Goal: Navigation & Orientation: Find specific page/section

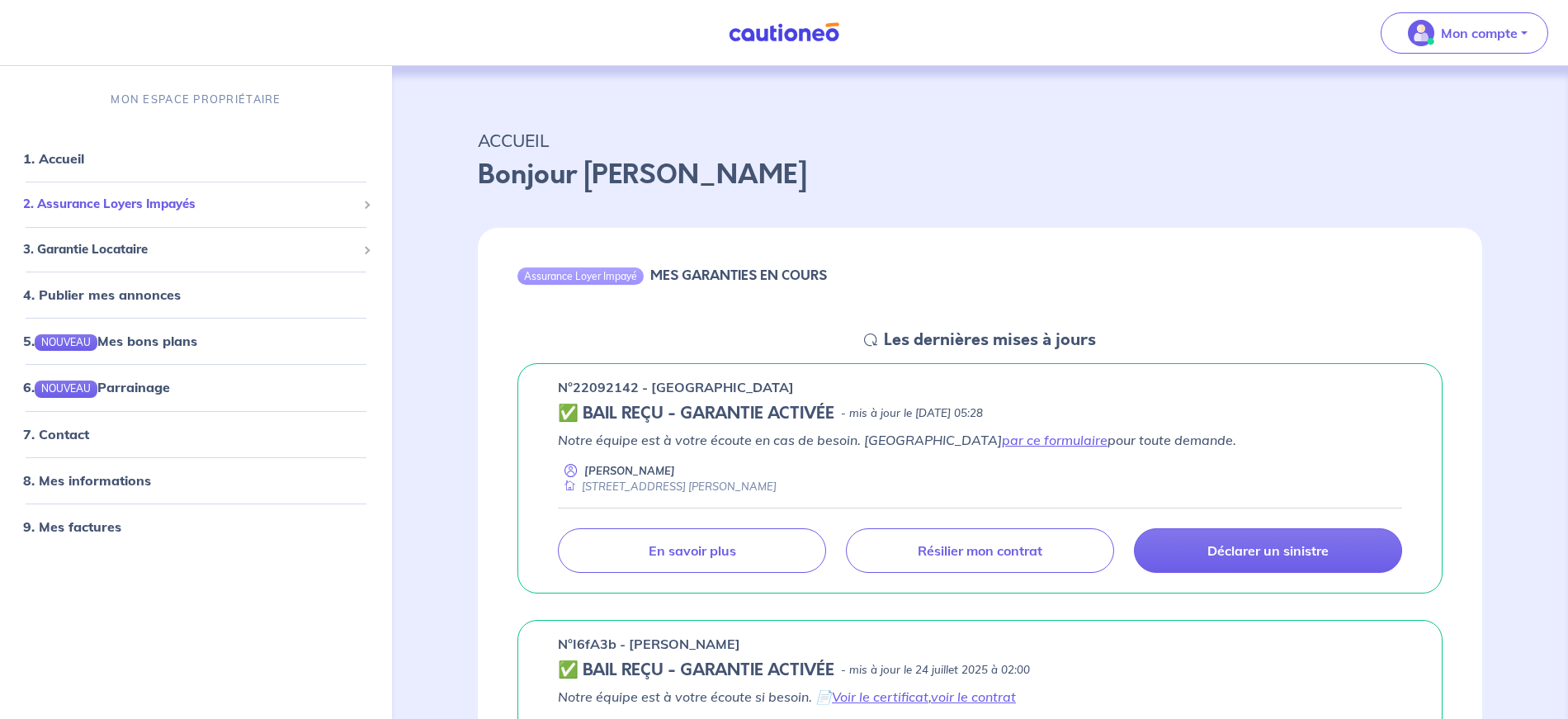
click at [97, 203] on span "2. Assurance Loyers Impayés" at bounding box center [190, 204] width 333 height 19
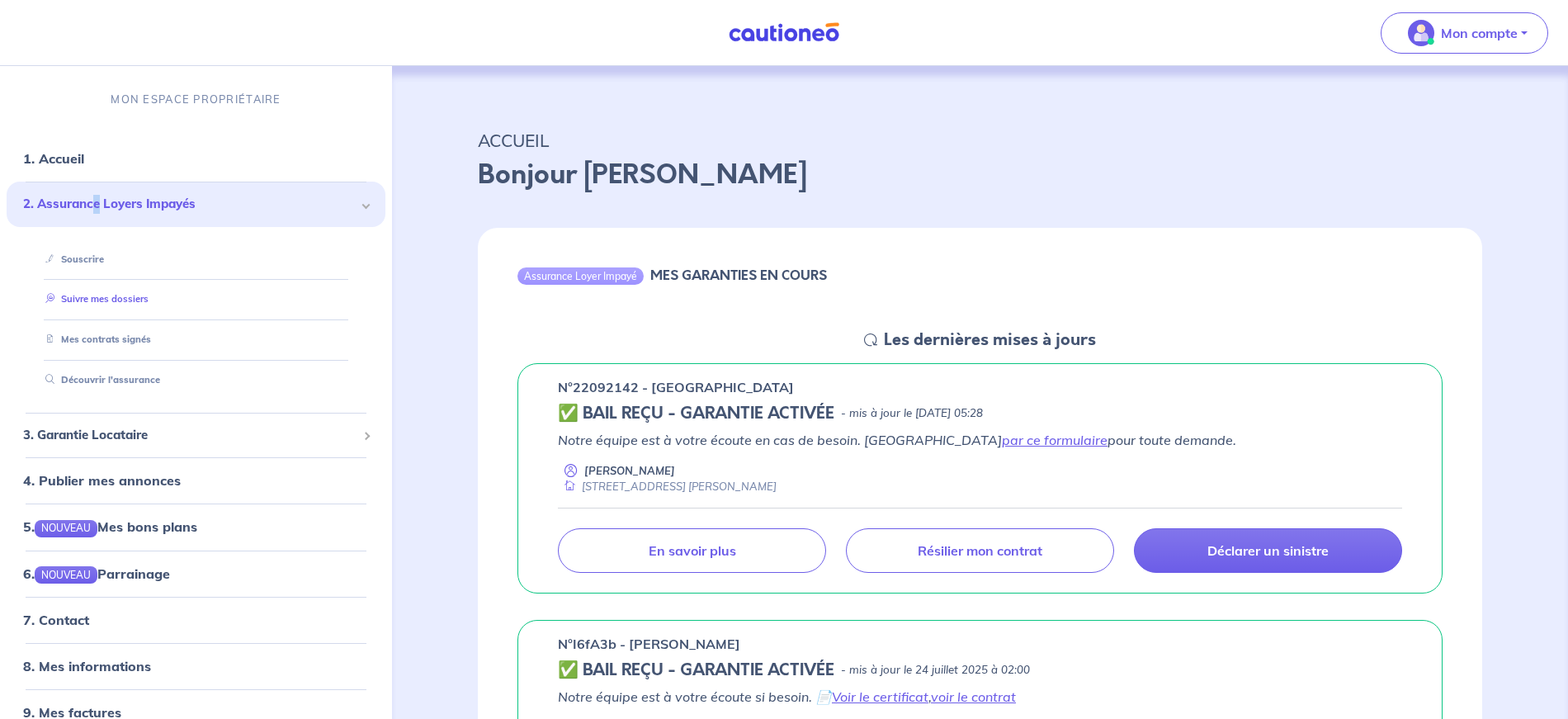
click at [98, 300] on link "Suivre mes dossiers" at bounding box center [93, 299] width 109 height 12
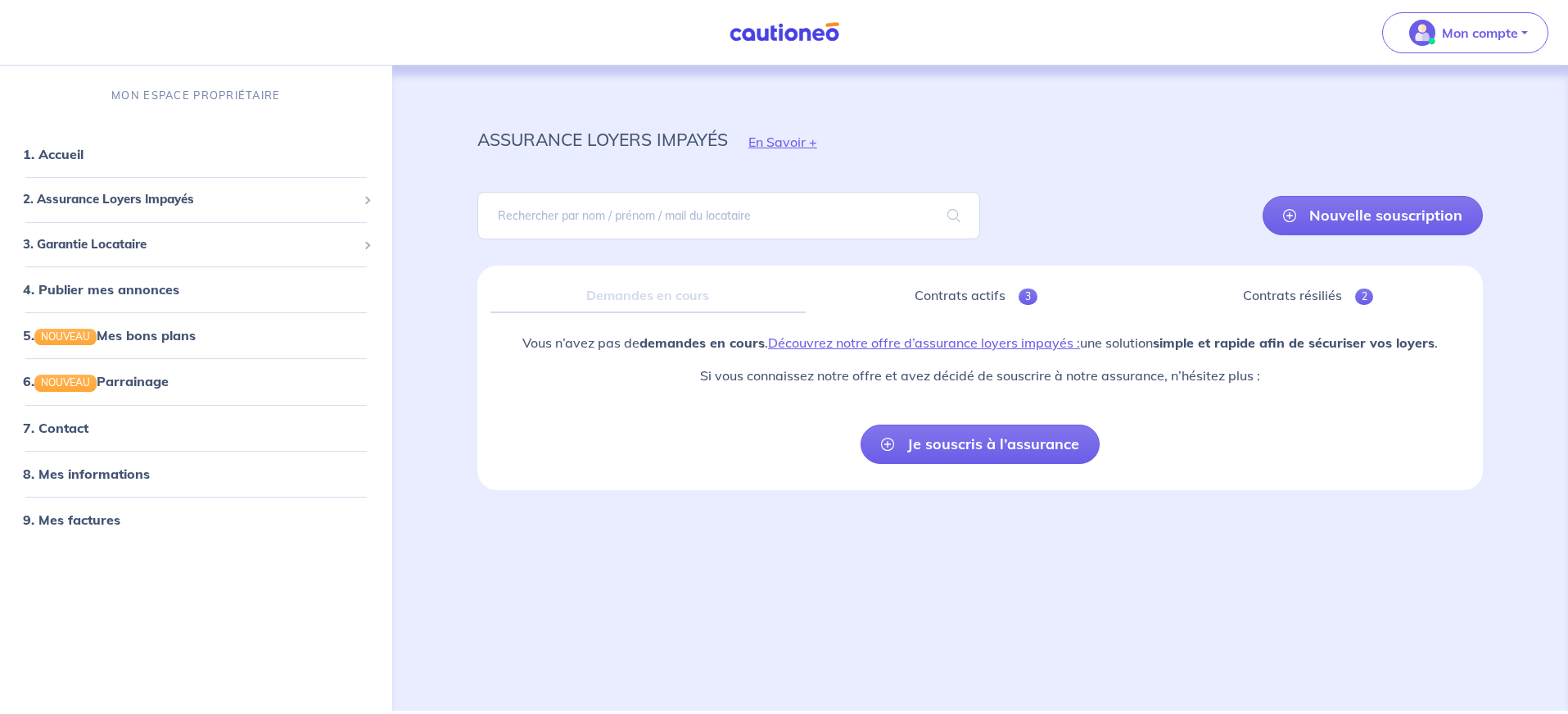
click at [620, 301] on div "Demandes en cours" at bounding box center [648, 296] width 316 height 34
click at [989, 301] on link "Contrats actifs 3" at bounding box center [976, 296] width 316 height 34
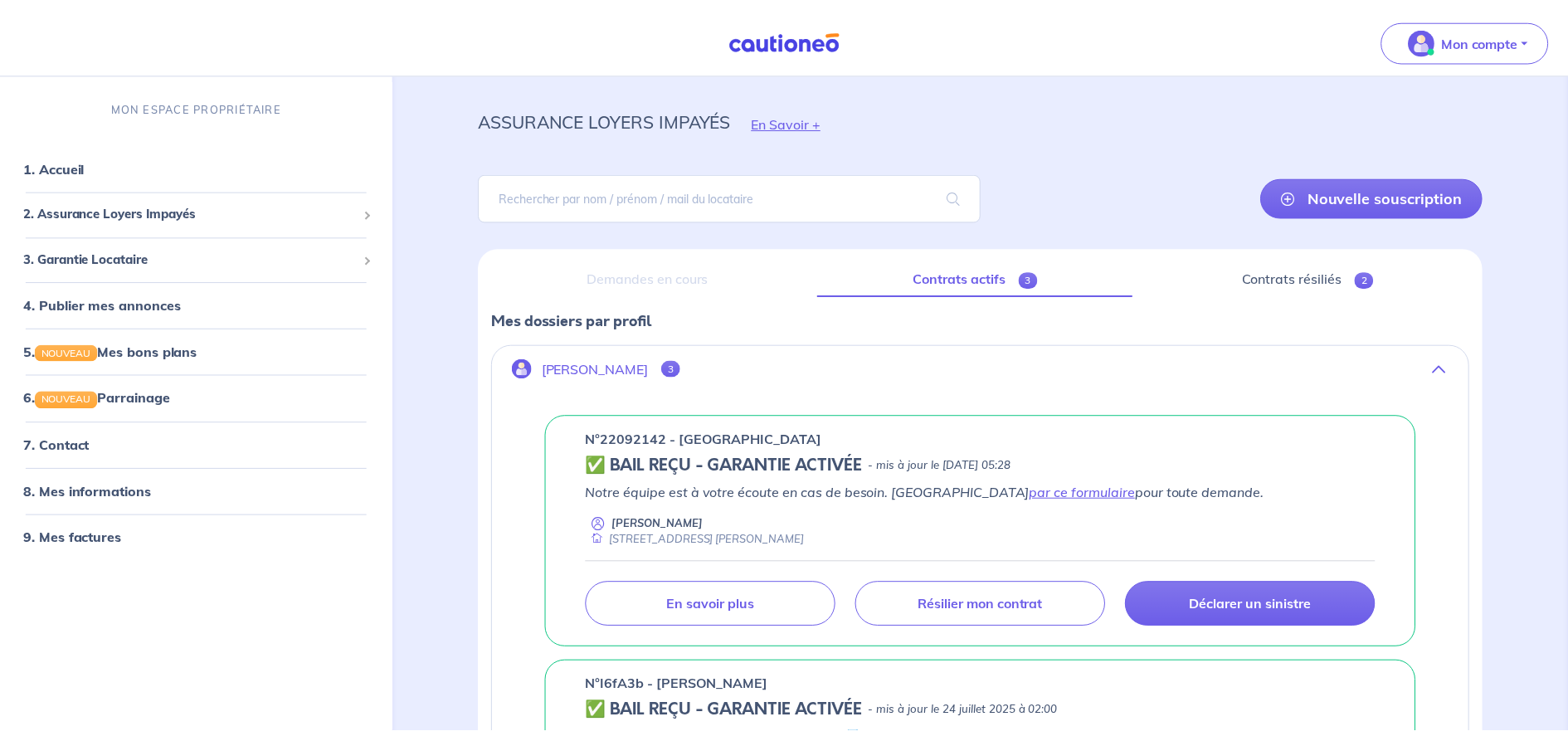
scroll to position [86, 0]
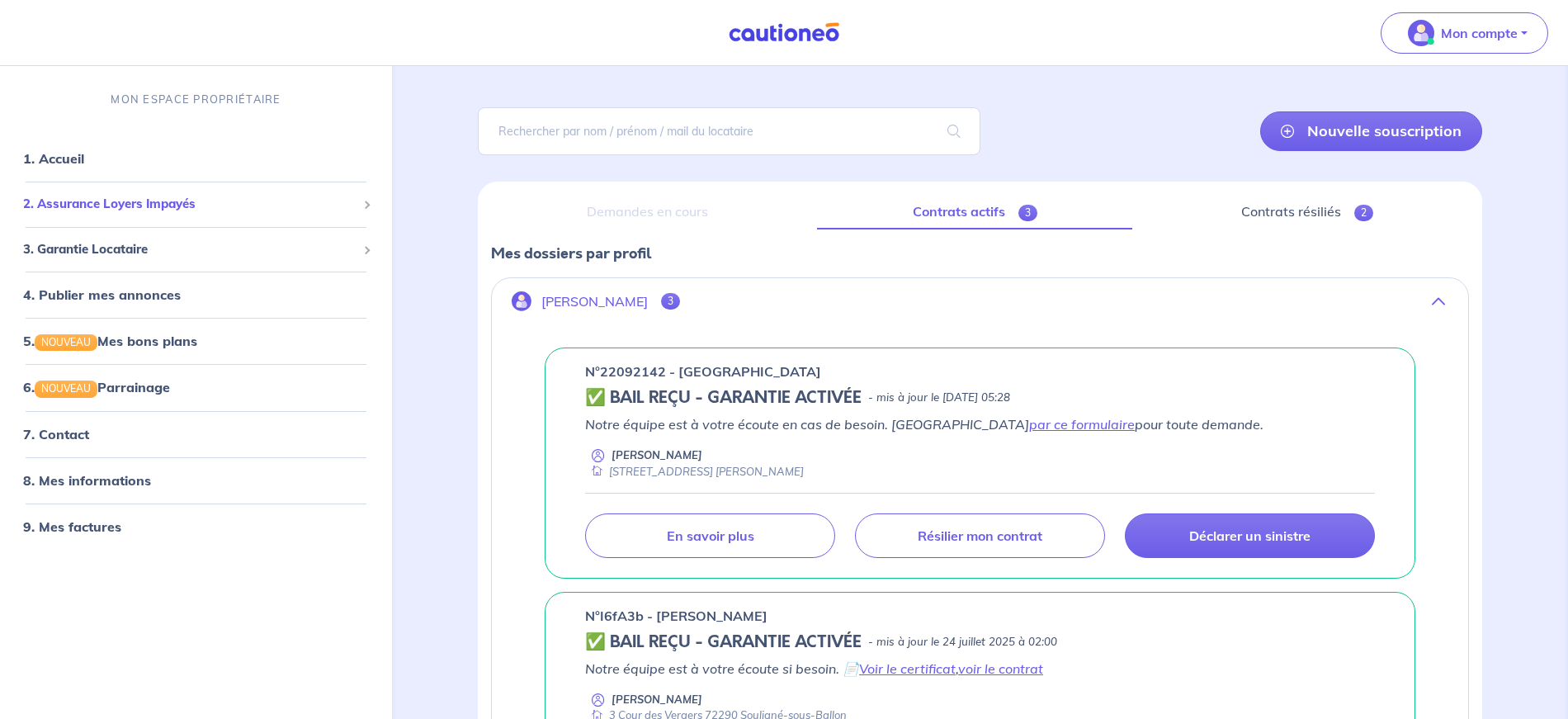
click at [118, 209] on span "2. Assurance Loyers Impayés" at bounding box center [190, 204] width 333 height 19
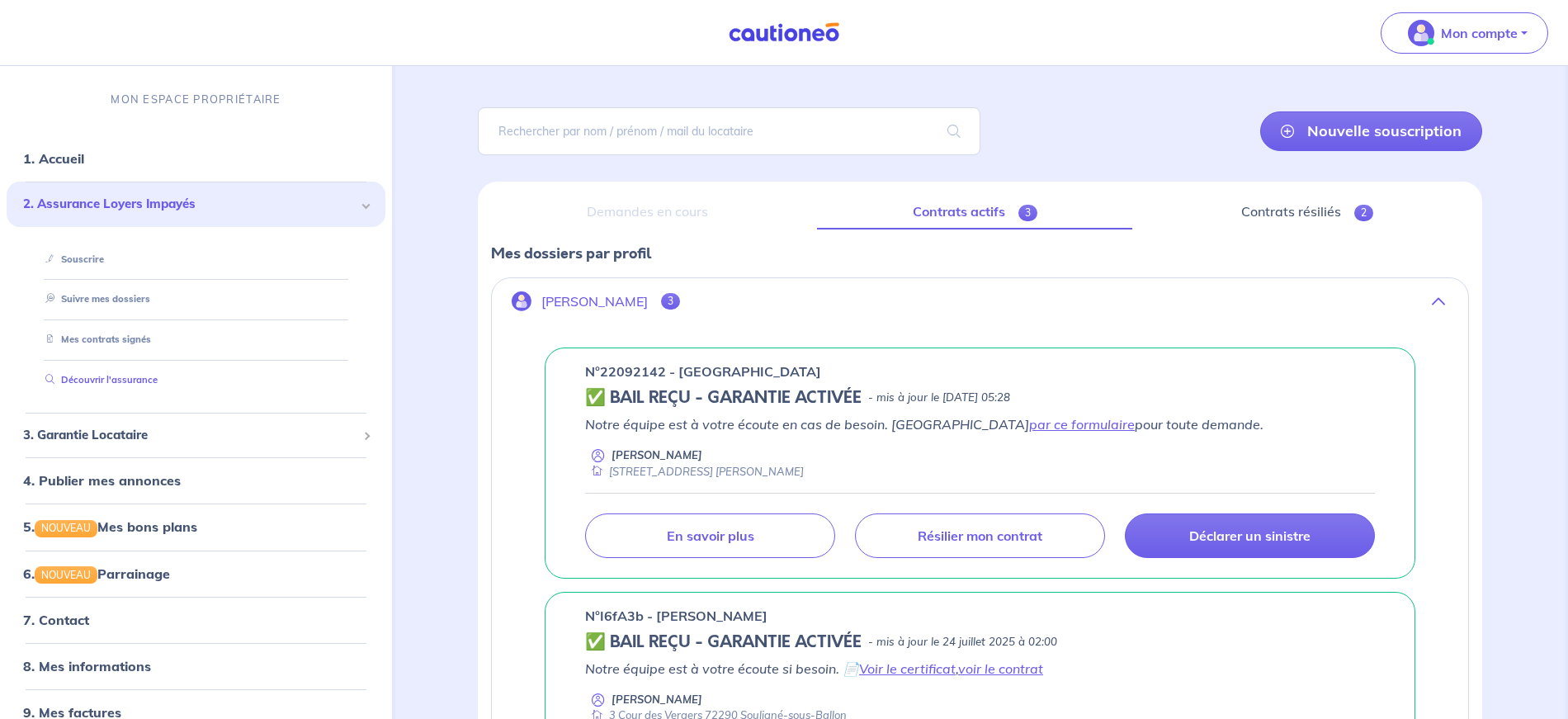
click at [91, 377] on link "Découvrir l'assurance" at bounding box center [98, 379] width 119 height 12
click at [312, 195] on span "2. Assurance Loyers Impayés" at bounding box center [190, 204] width 333 height 19
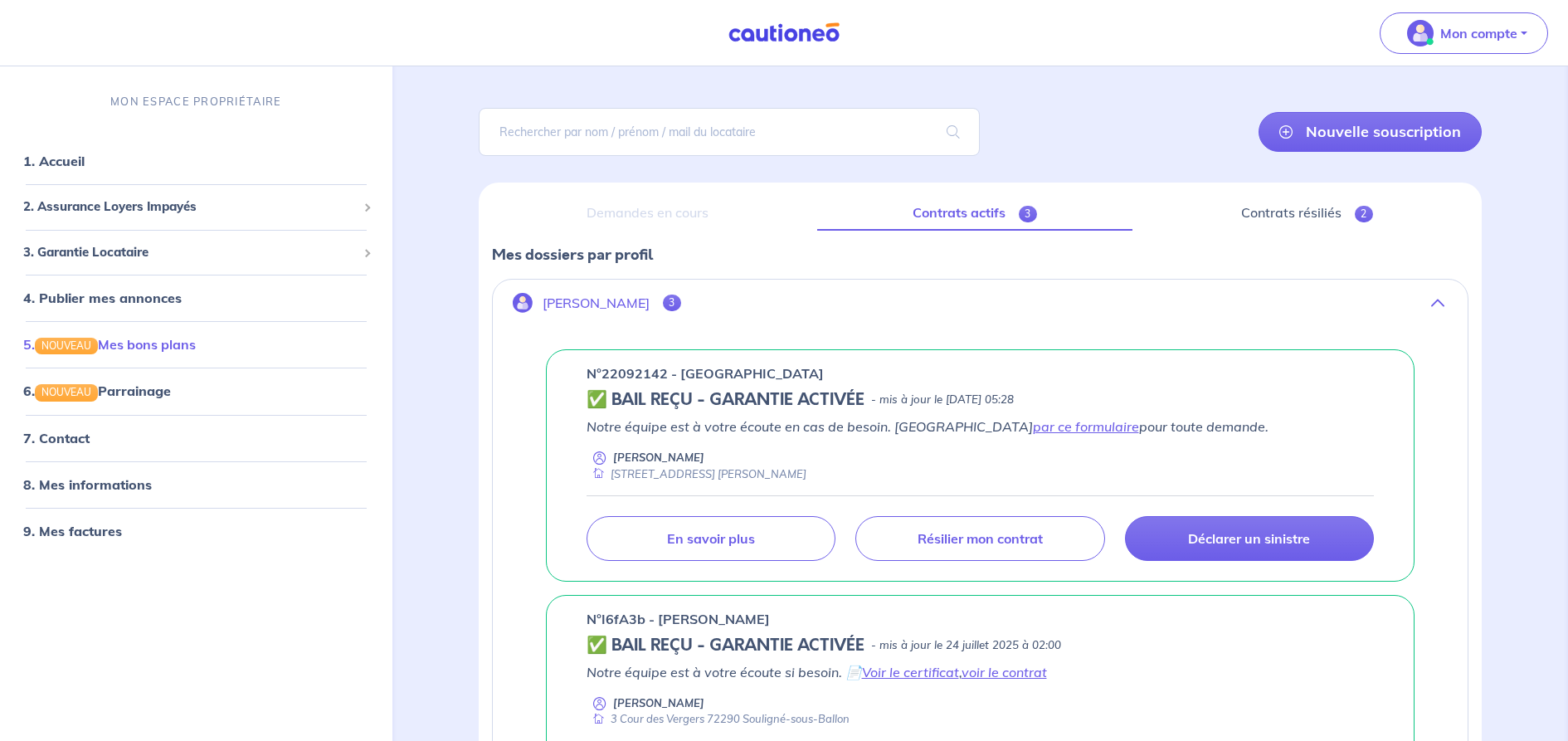
click at [188, 347] on link "5. NOUVEAU Mes bons plans" at bounding box center [110, 344] width 173 height 16
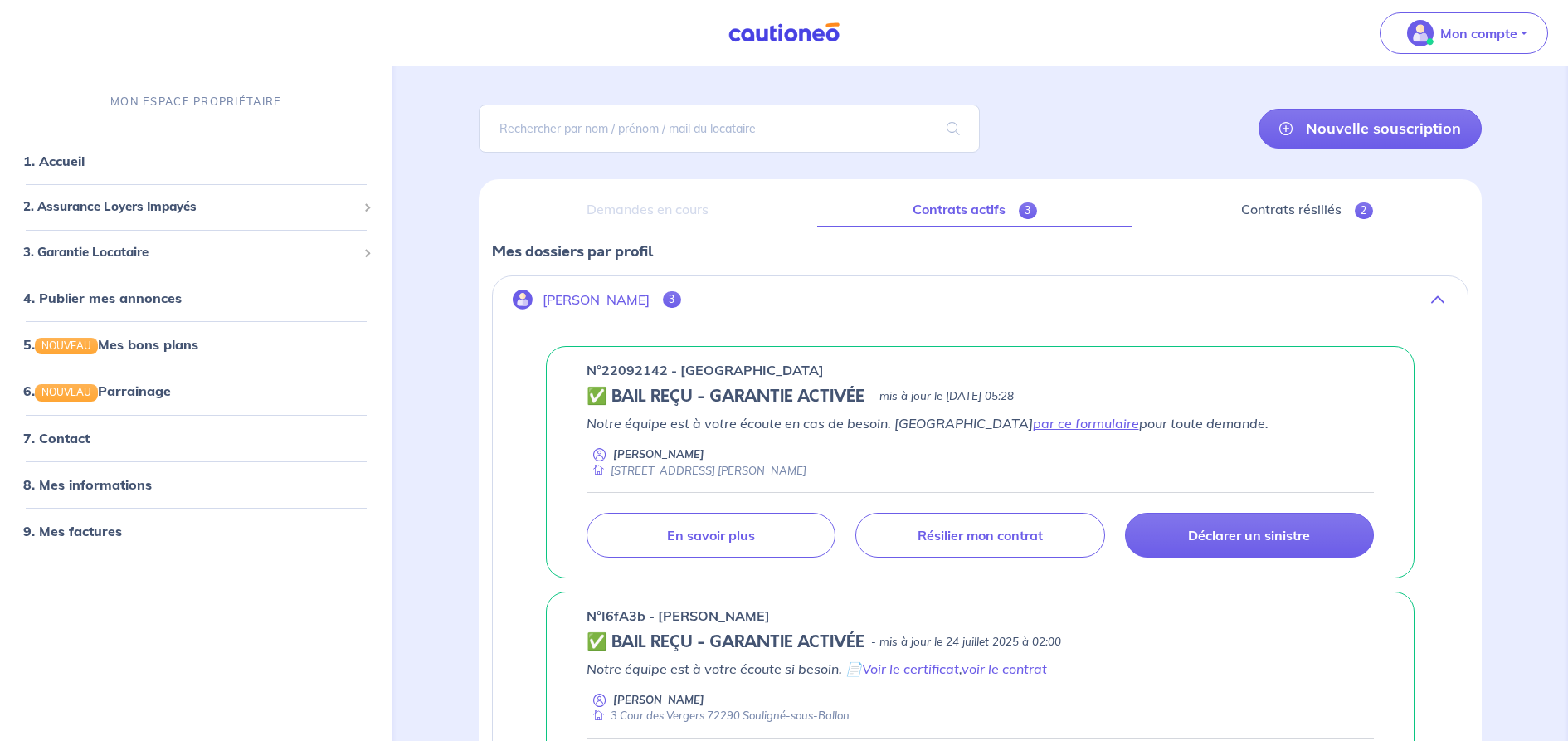
scroll to position [0, 0]
